Goal: Entertainment & Leisure: Consume media (video, audio)

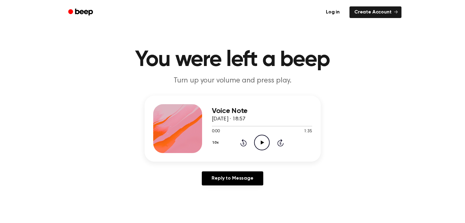
click at [264, 143] on icon "Play Audio" at bounding box center [262, 143] width 16 height 16
click at [258, 142] on icon "Play Audio" at bounding box center [262, 143] width 16 height 16
click at [265, 136] on icon "Play Audio" at bounding box center [262, 143] width 16 height 16
